Goal: Task Accomplishment & Management: Use online tool/utility

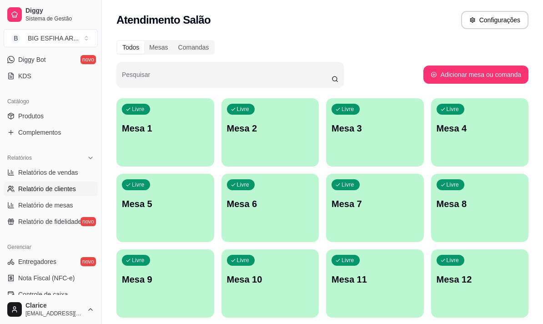
scroll to position [273, 0]
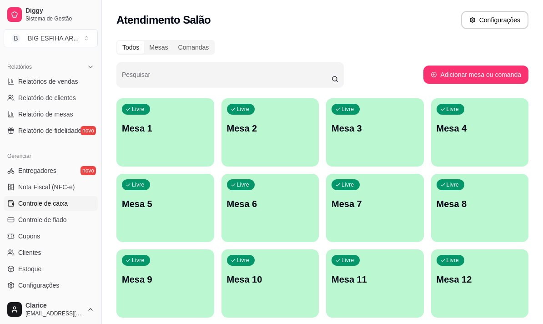
click at [59, 203] on span "Controle de caixa" at bounding box center [43, 203] width 50 height 9
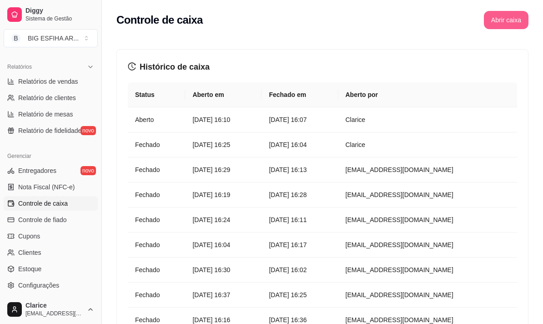
click at [526, 17] on button "Abrir caixa" at bounding box center [506, 20] width 45 height 18
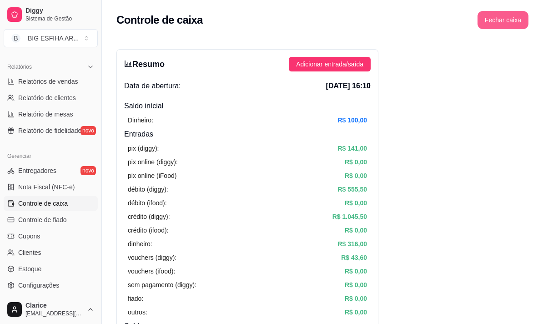
click at [505, 18] on button "Fechar caixa" at bounding box center [503, 20] width 51 height 18
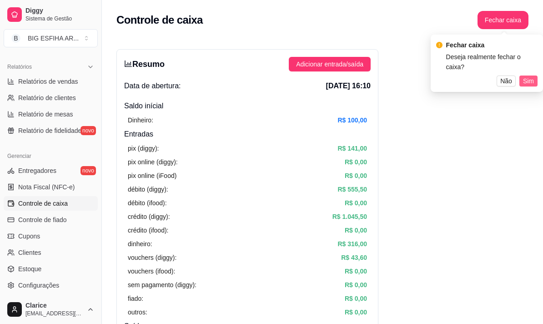
click at [535, 76] on button "Sim" at bounding box center [529, 81] width 18 height 11
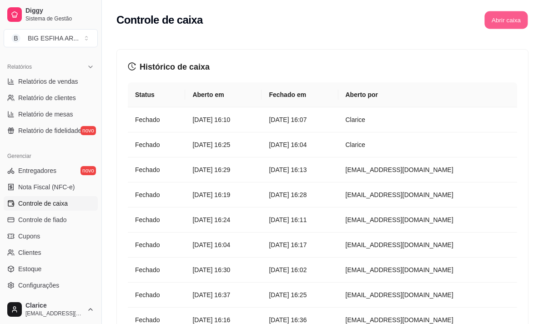
click at [495, 18] on button "Abrir caixa" at bounding box center [506, 20] width 43 height 18
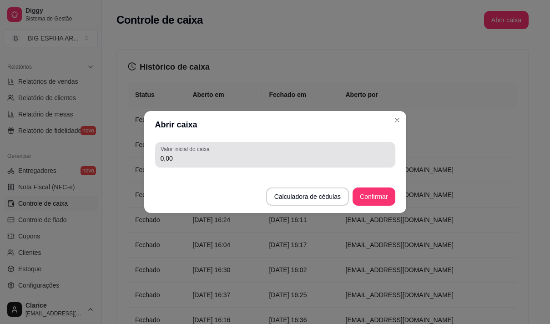
click at [239, 154] on div "0,00" at bounding box center [275, 155] width 229 height 18
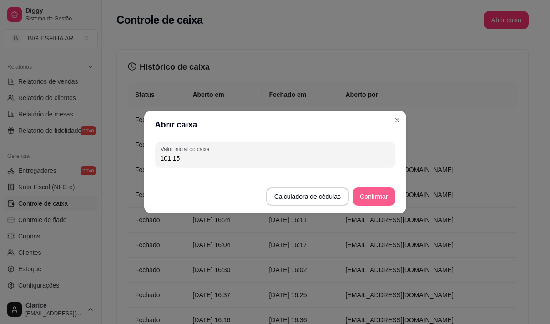
type input "101,15"
click at [381, 198] on button "Confirmar" at bounding box center [373, 197] width 41 height 18
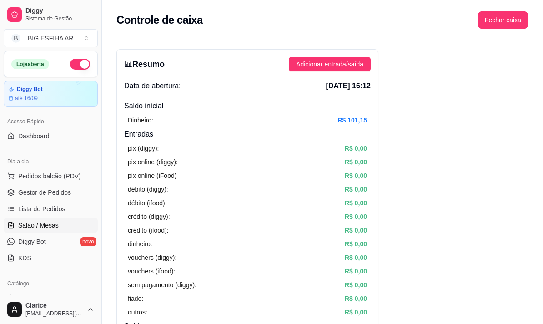
click at [57, 225] on link "Salão / Mesas" at bounding box center [51, 225] width 94 height 15
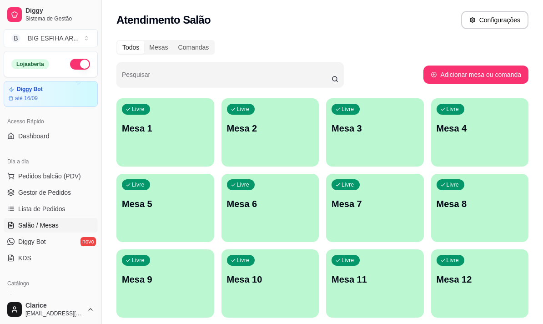
scroll to position [91, 0]
